Goal: Task Accomplishment & Management: Manage account settings

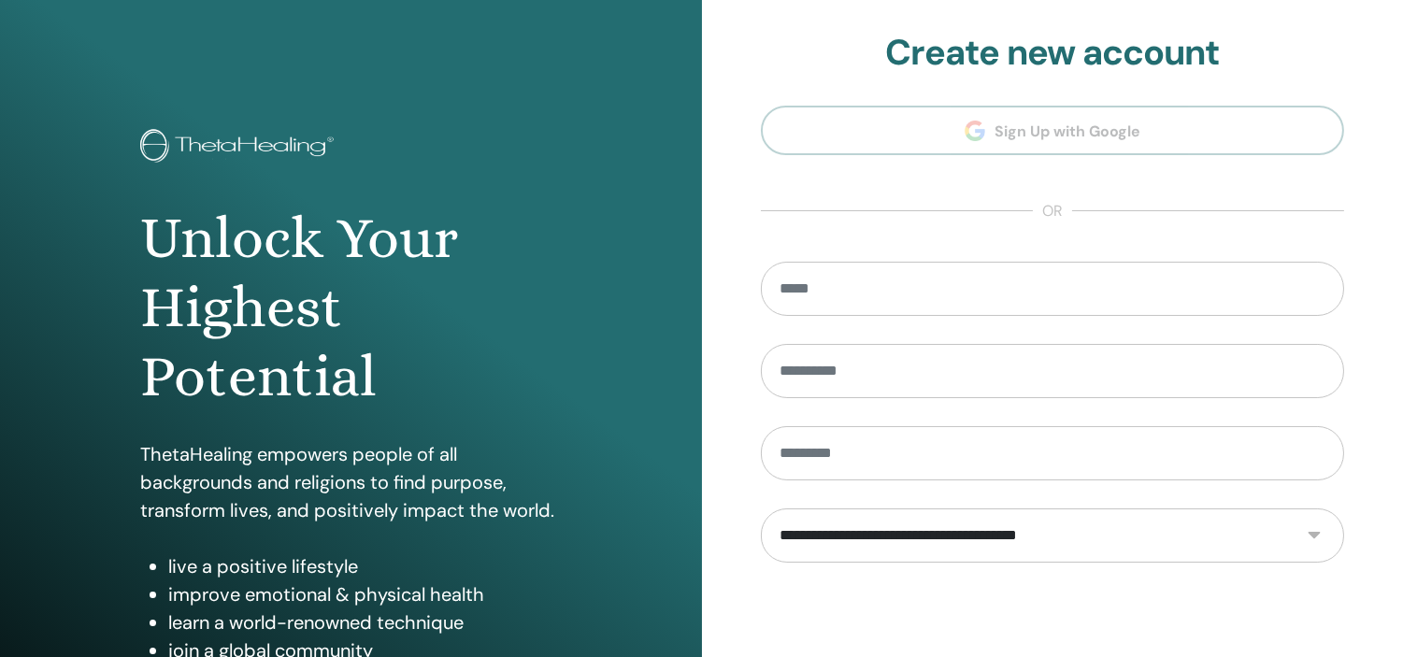
scroll to position [239, 0]
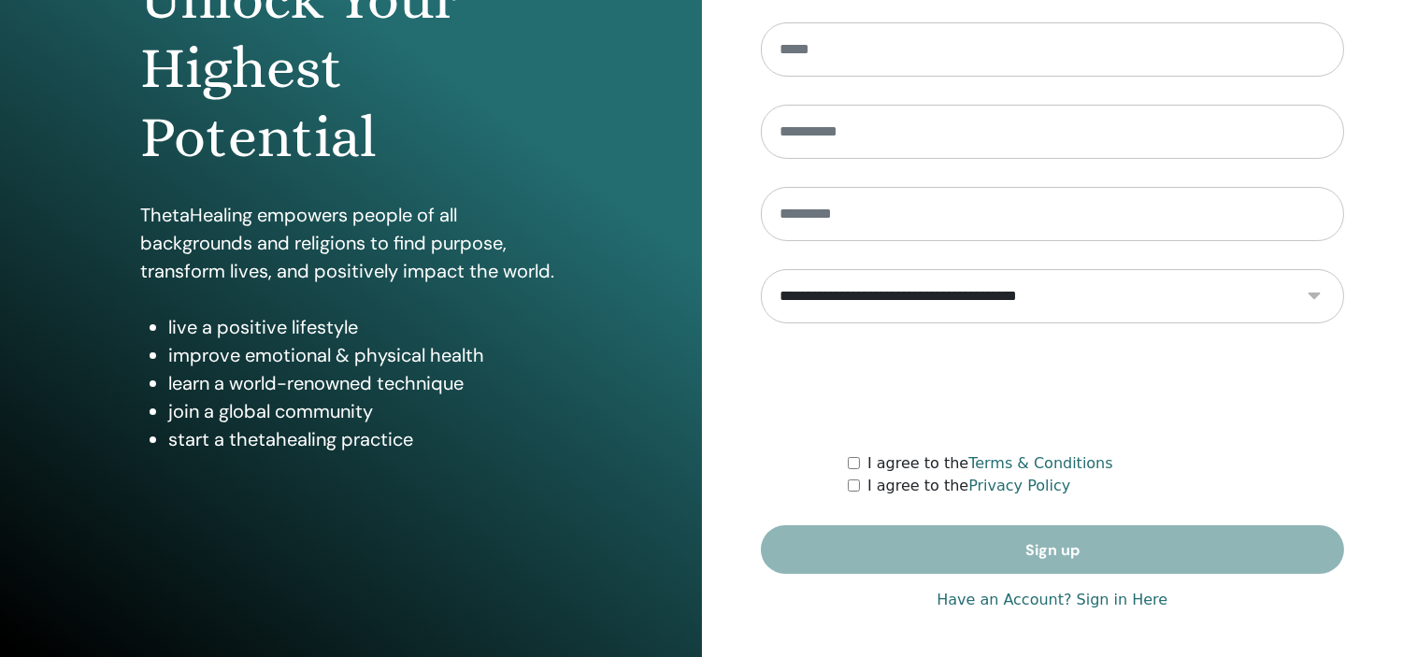
click at [1098, 598] on link "Have an Account? Sign in Here" at bounding box center [1051, 600] width 231 height 22
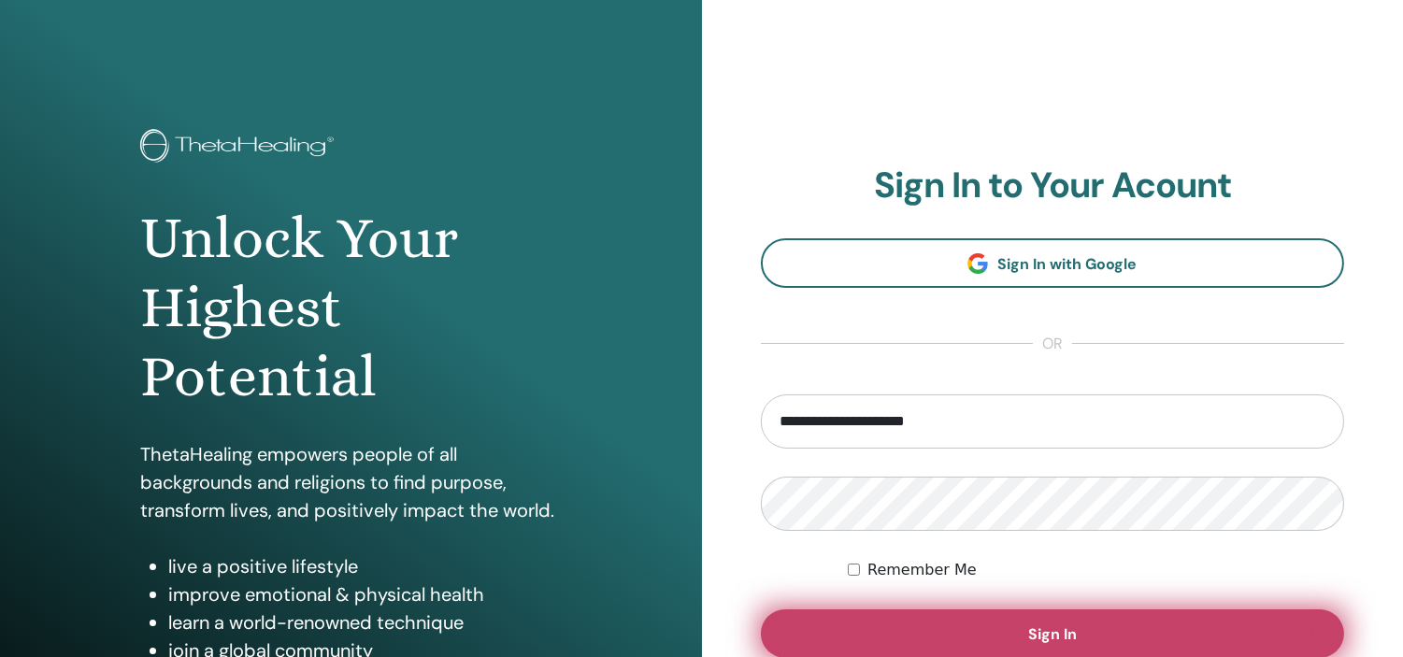
click at [1082, 634] on button "Sign In" at bounding box center [1053, 633] width 584 height 49
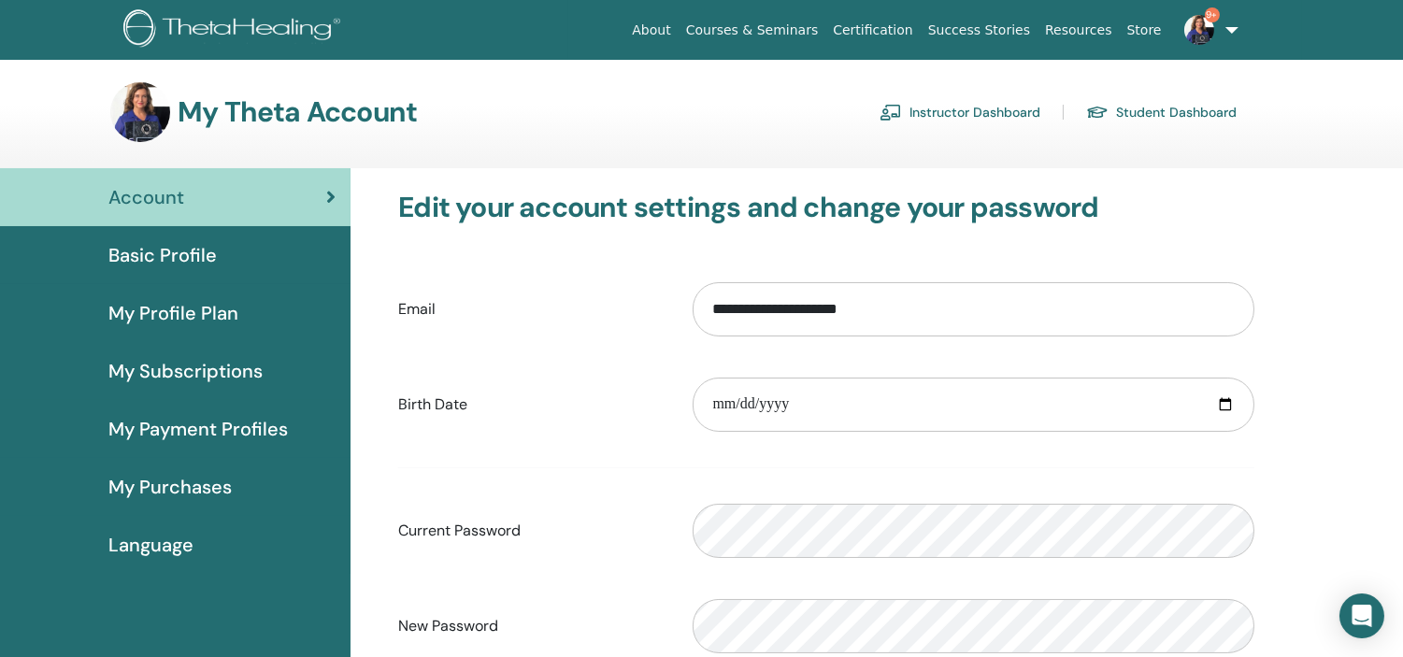
click at [969, 107] on link "Instructor Dashboard" at bounding box center [959, 112] width 161 height 30
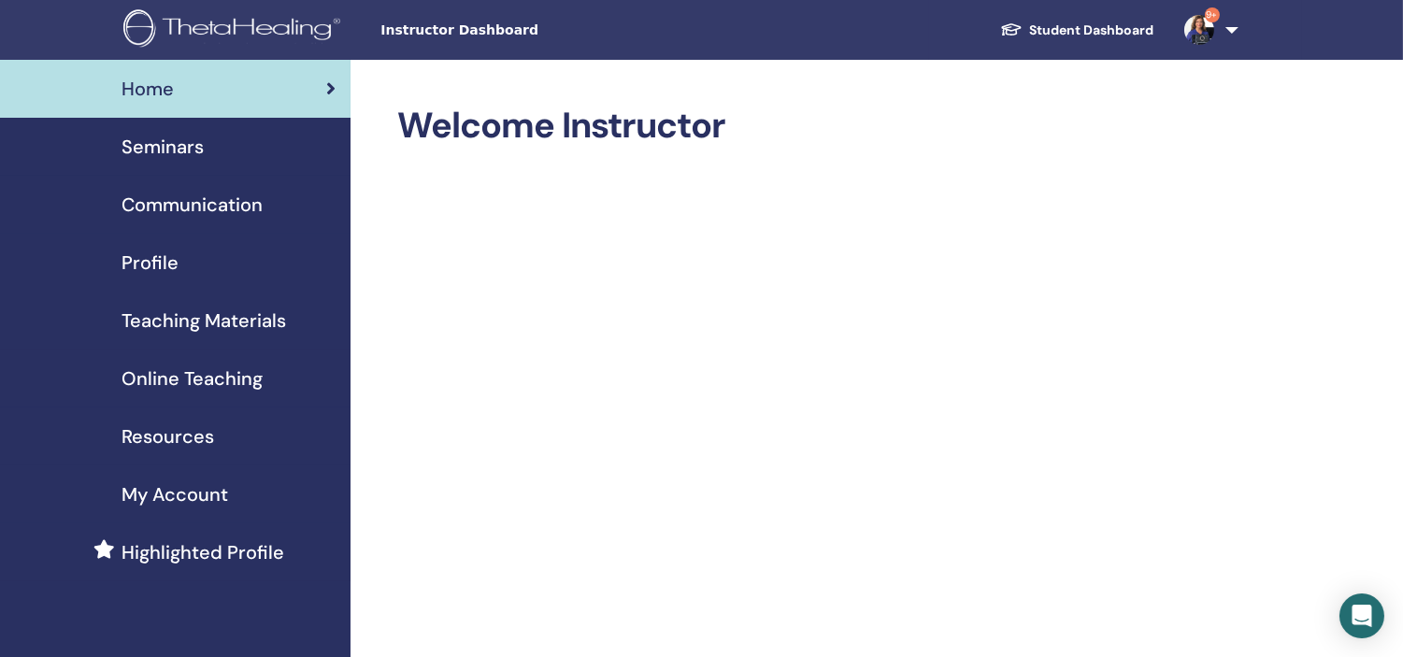
click at [162, 144] on span "Seminars" at bounding box center [162, 147] width 82 height 28
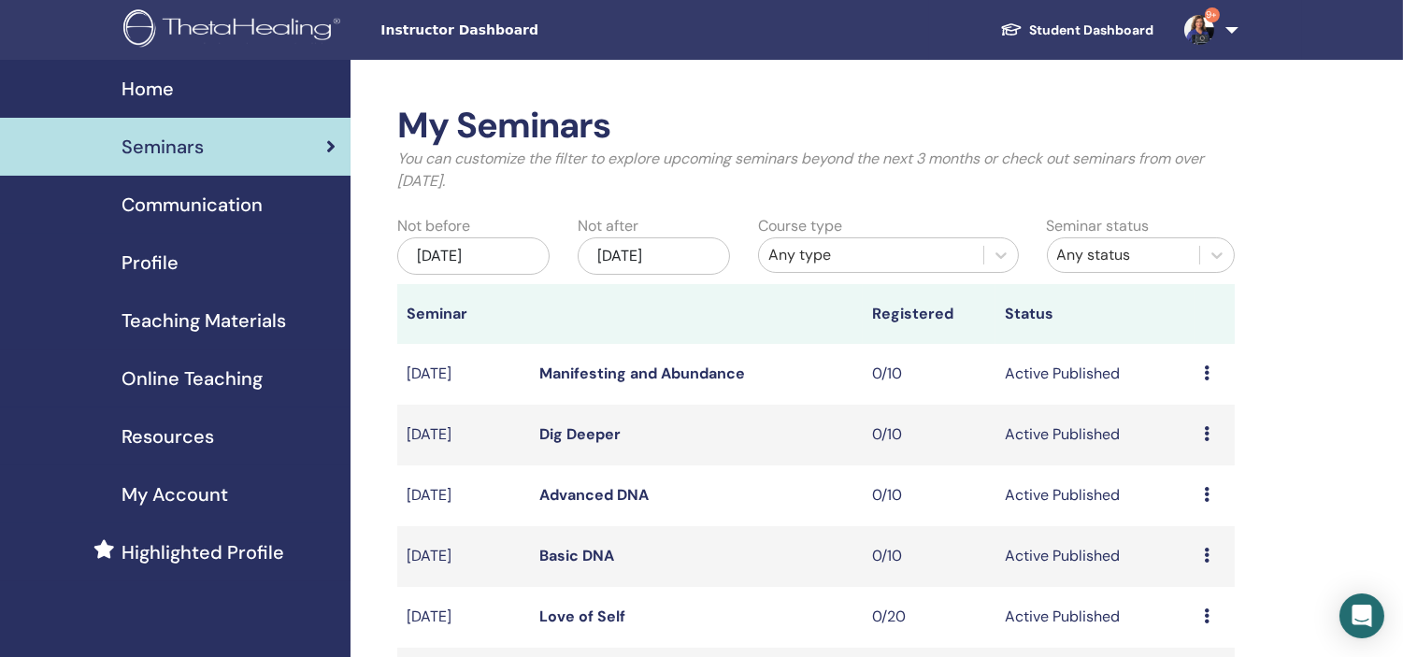
click at [583, 543] on td "Basic DNA" at bounding box center [696, 556] width 332 height 61
click at [582, 556] on link "Basic DNA" at bounding box center [576, 556] width 75 height 20
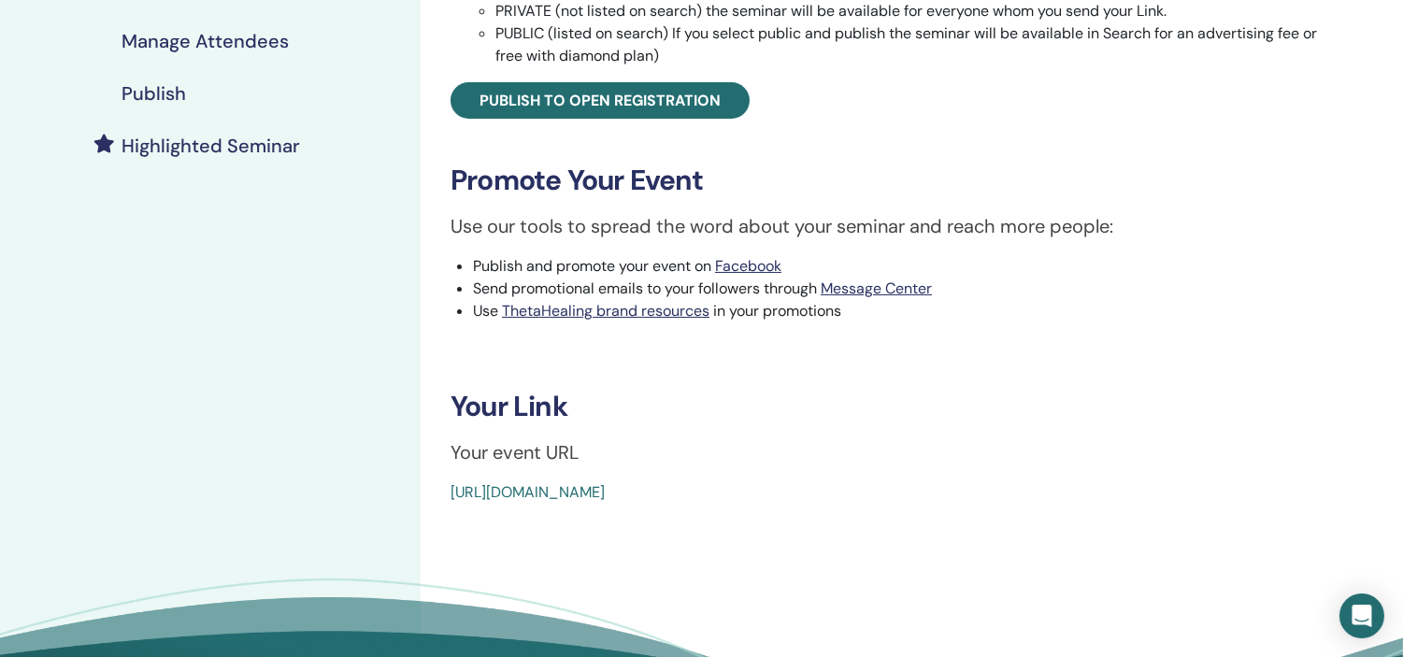
scroll to position [422, 0]
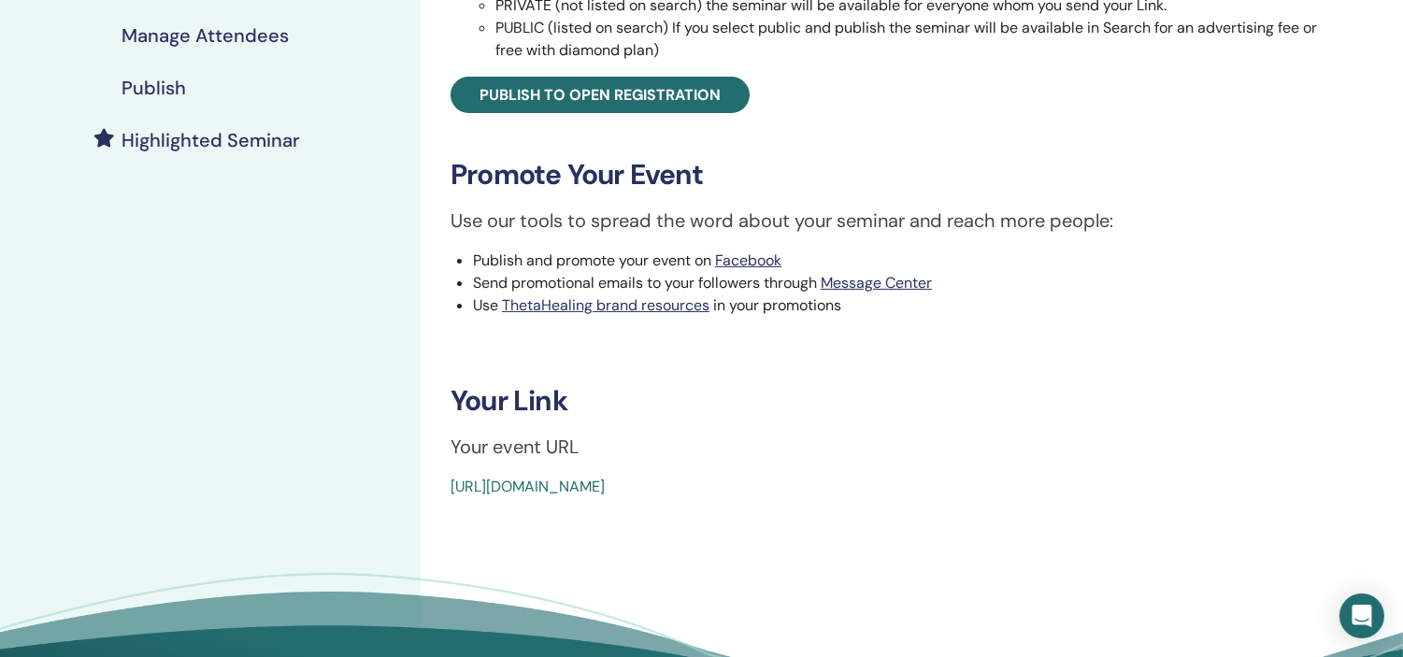
drag, startPoint x: 885, startPoint y: 492, endPoint x: 444, endPoint y: 505, distance: 441.2
click at [444, 505] on div "Basic DNA Event Type Online Event Status Active Published Registrations 0/10 Pu…" at bounding box center [887, 198] width 935 height 1122
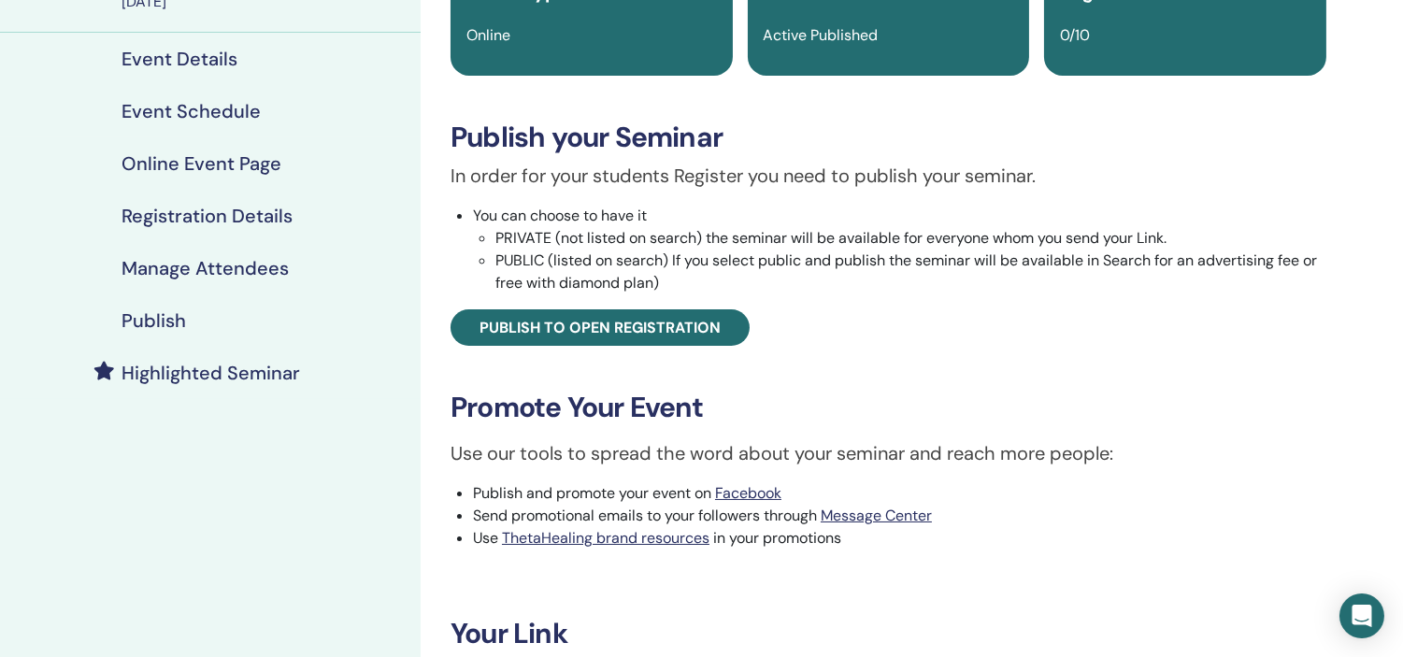
scroll to position [187, 0]
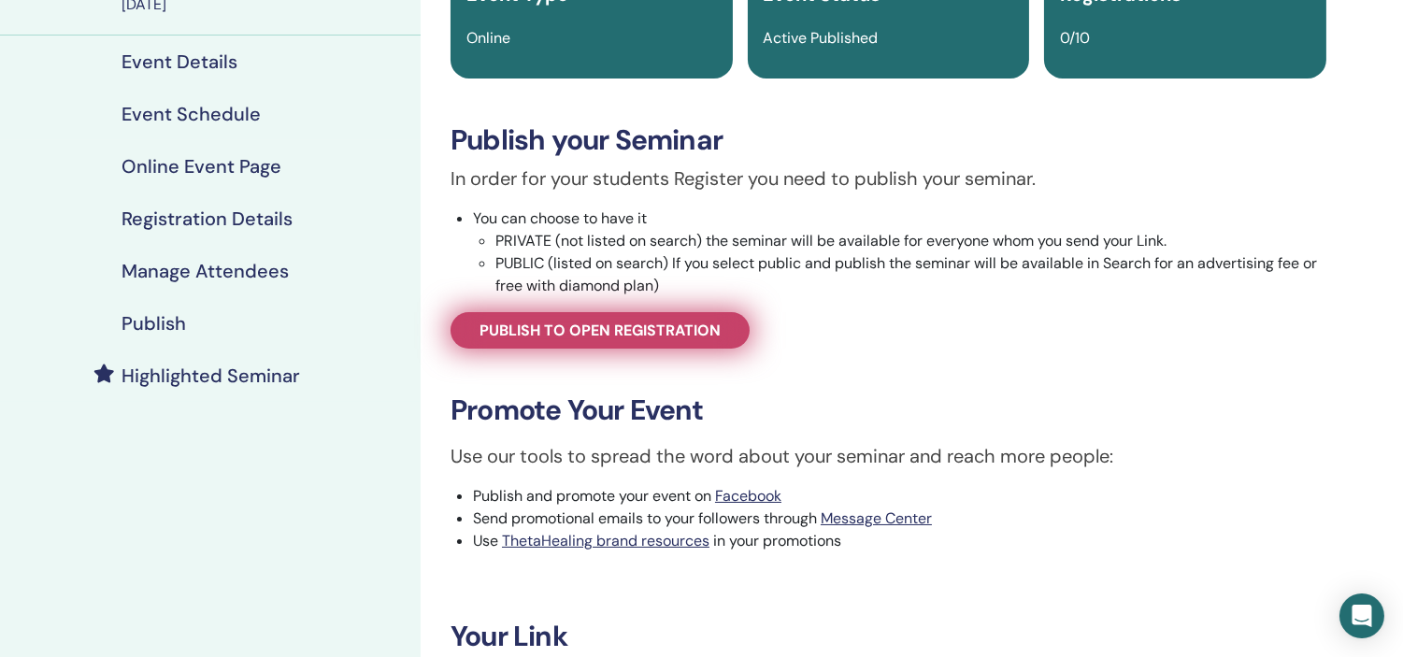
click at [660, 325] on span "Publish to open registration" at bounding box center [599, 331] width 241 height 20
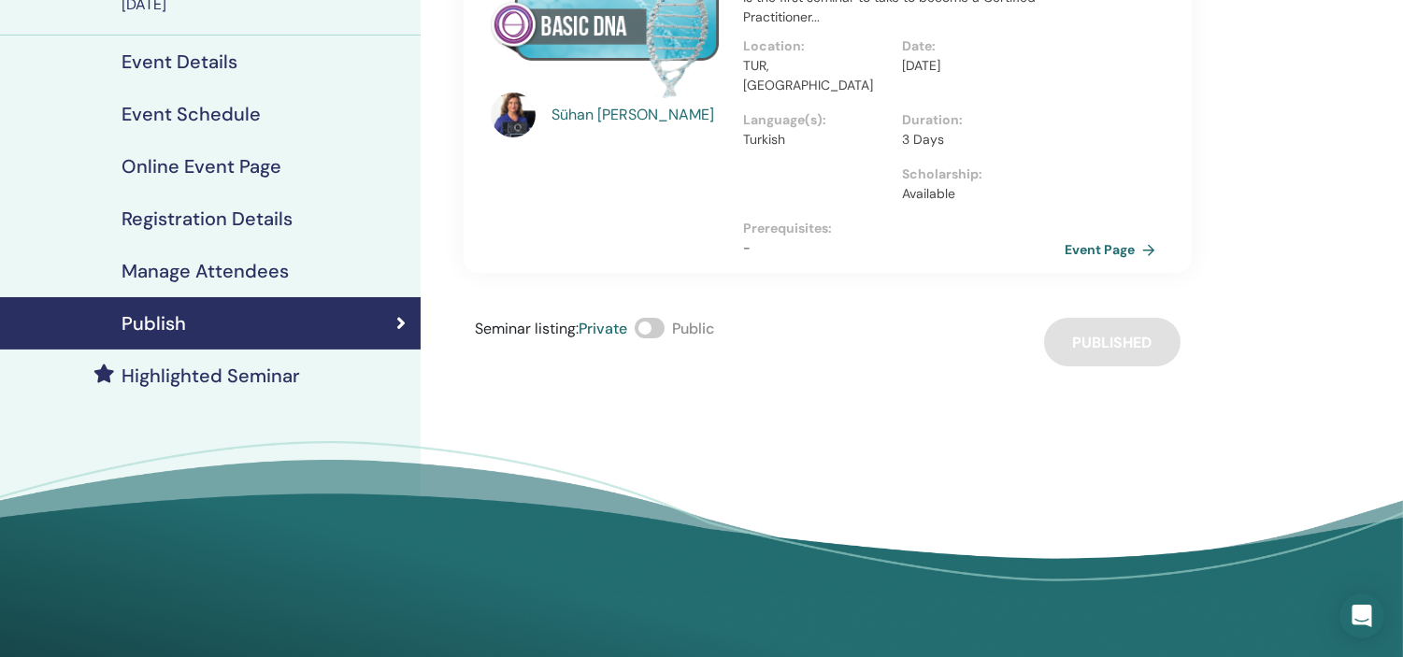
click at [1101, 235] on link "Event Page" at bounding box center [1113, 249] width 98 height 28
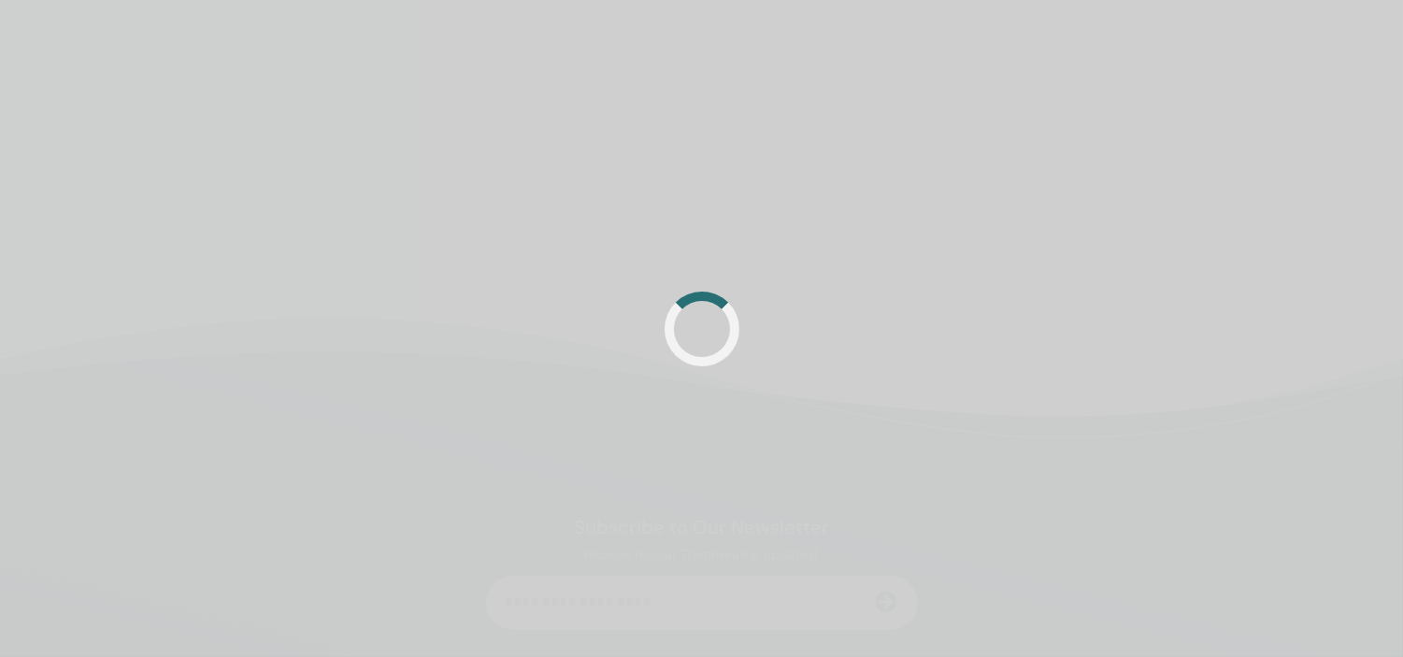
scroll to position [187, 0]
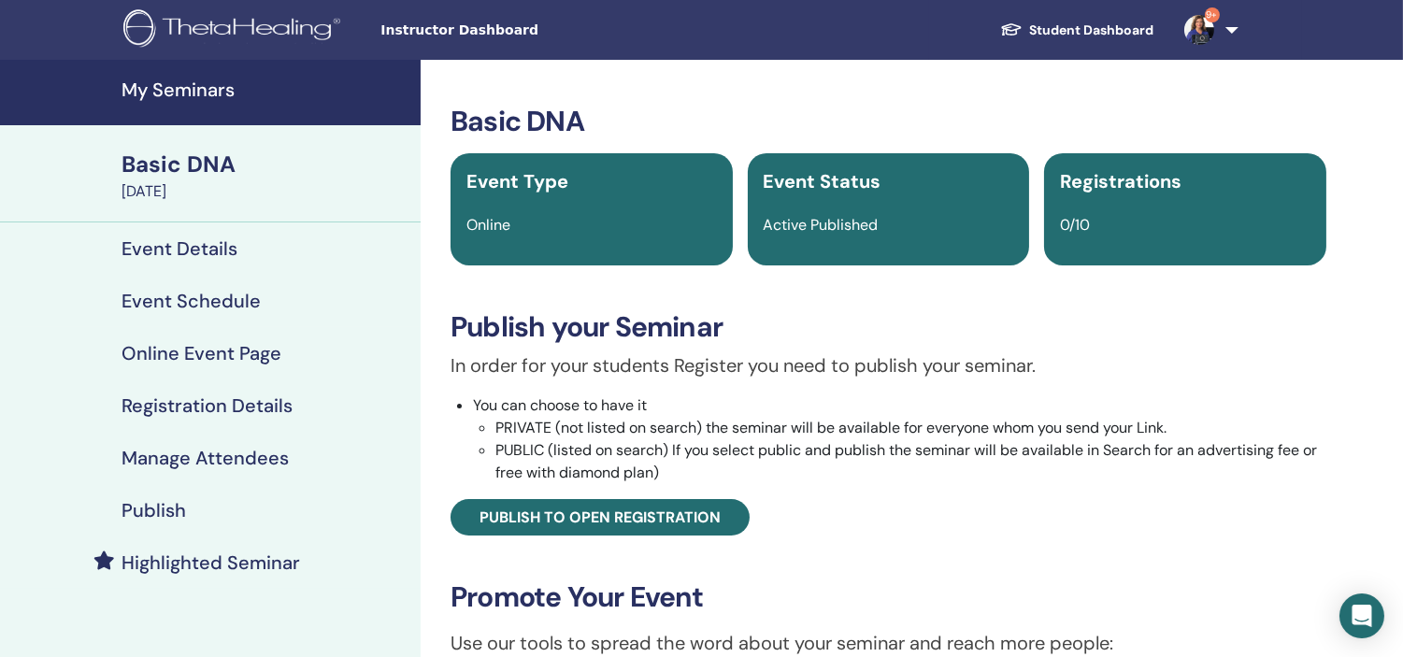
click at [181, 87] on h4 "My Seminars" at bounding box center [265, 89] width 288 height 22
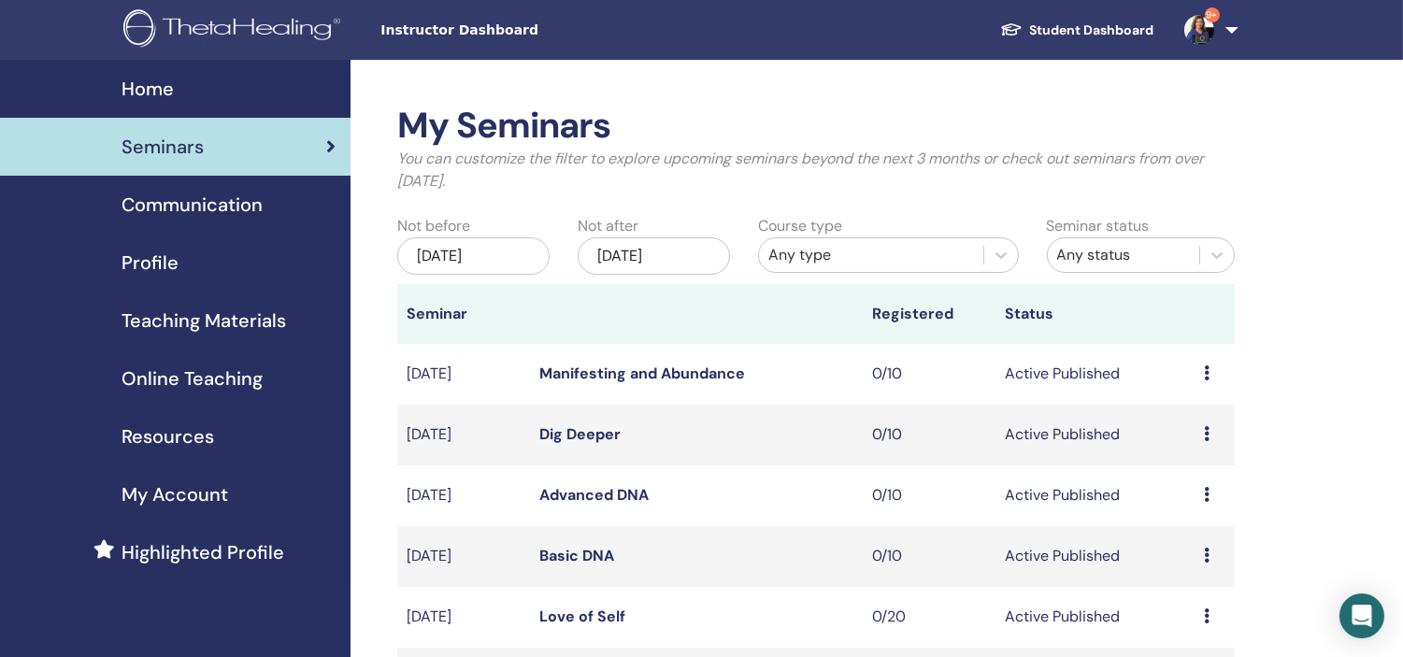
click at [1235, 25] on link "9+" at bounding box center [1207, 30] width 77 height 60
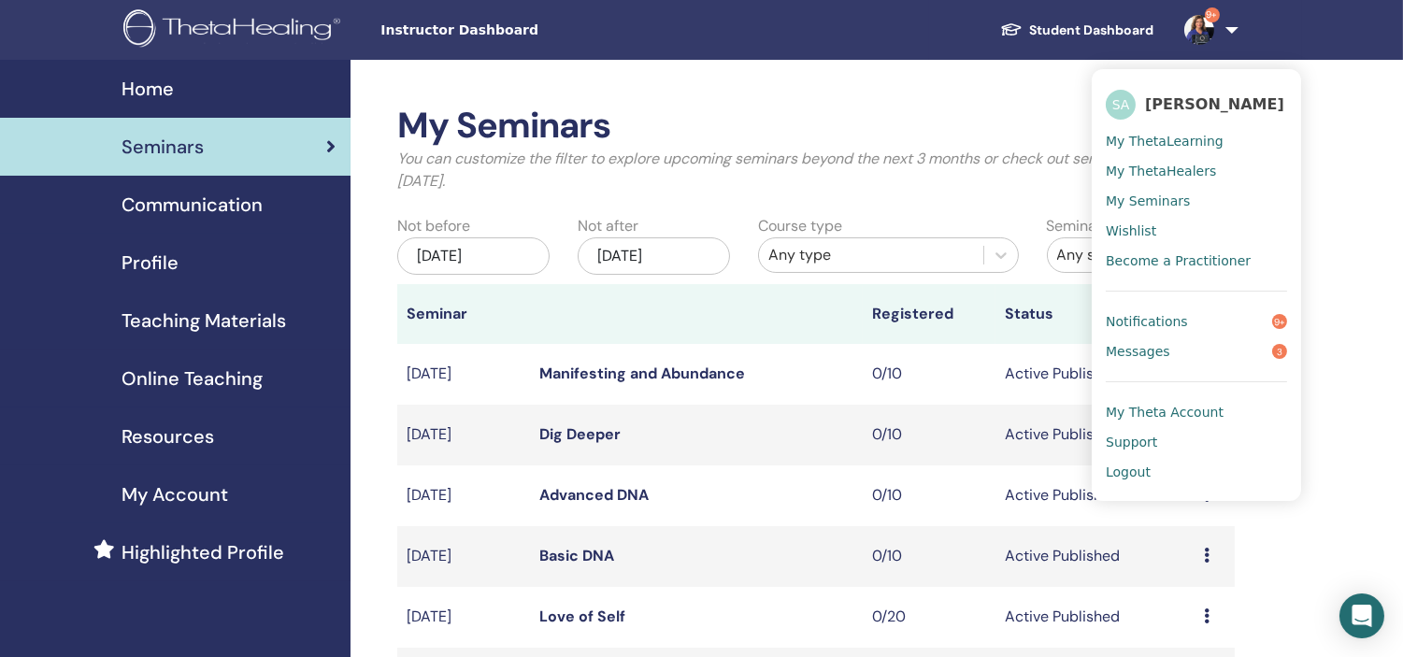
click at [1133, 464] on span "Logout" at bounding box center [1127, 471] width 45 height 17
